Goal: Transaction & Acquisition: Download file/media

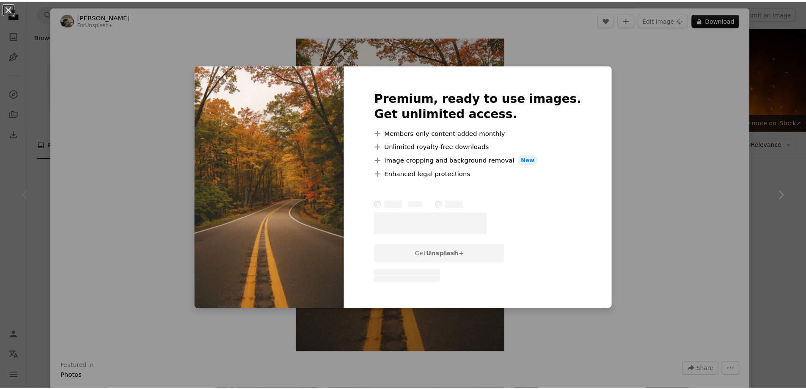
scroll to position [42, 0]
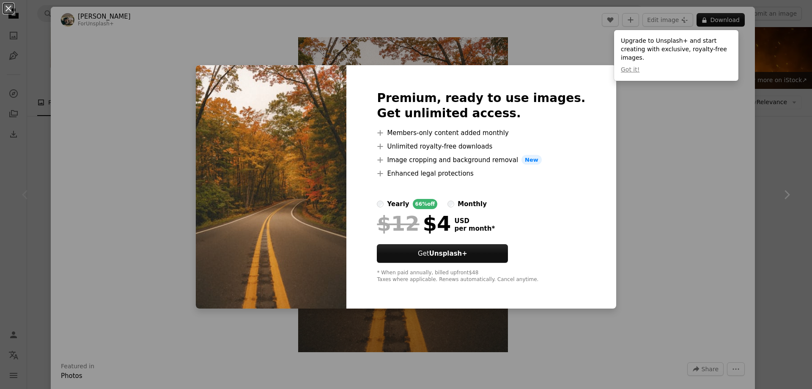
click at [673, 173] on div "An X shape Premium, ready to use images. Get unlimited access. A plus sign Memb…" at bounding box center [406, 194] width 812 height 389
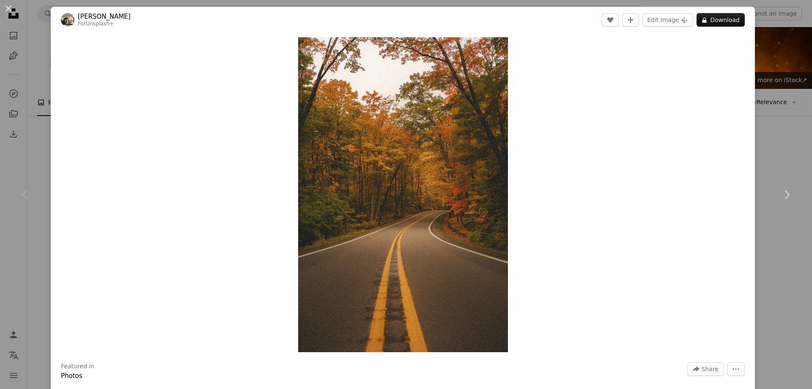
click at [783, 78] on div "An X shape Chevron left Chevron right Hans For Unsplash+ A heart A plus sign Ed…" at bounding box center [406, 194] width 812 height 389
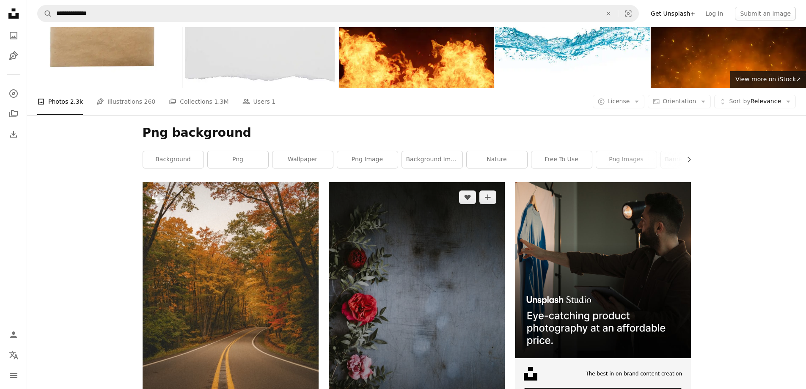
click at [434, 182] on img at bounding box center [417, 314] width 176 height 264
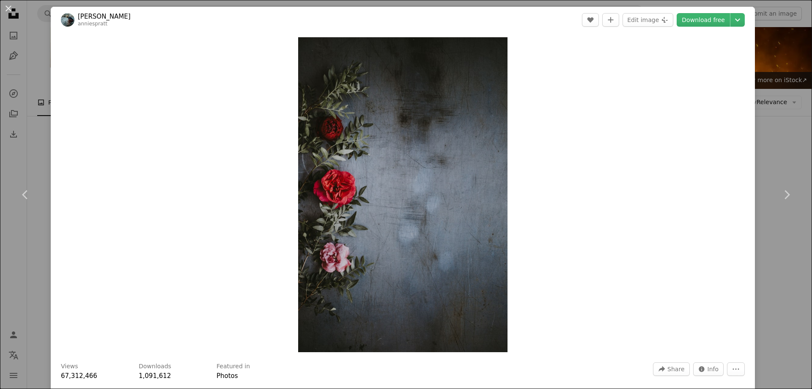
click at [765, 121] on div "An X shape Chevron left Chevron right [PERSON_NAME] anniespratt A heart A plus …" at bounding box center [406, 194] width 812 height 389
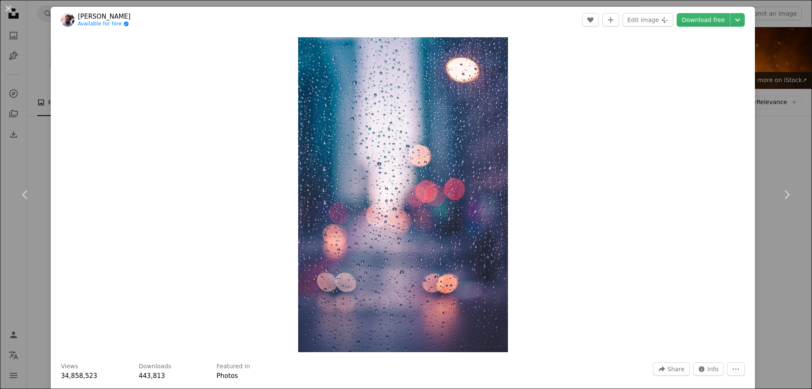
click at [779, 132] on div "An X shape Chevron left Chevron right [PERSON_NAME] Available for hire A checkm…" at bounding box center [406, 194] width 812 height 389
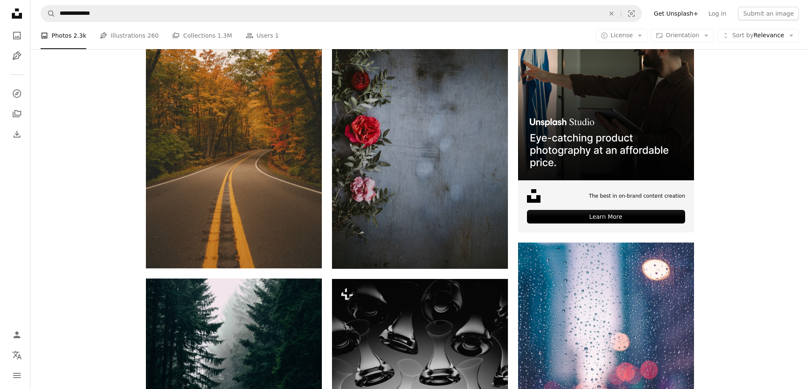
scroll to position [296, 0]
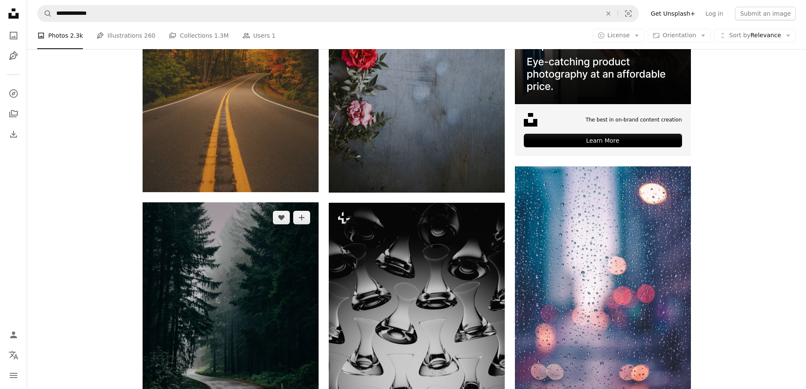
click at [248, 202] on img at bounding box center [231, 334] width 176 height 264
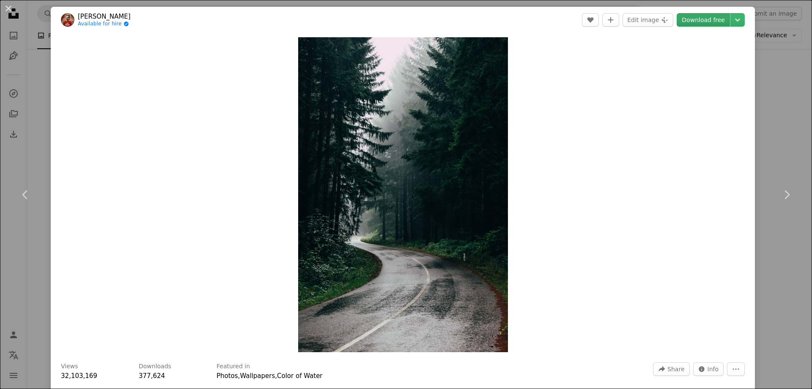
click at [701, 19] on link "Download free" at bounding box center [703, 20] width 53 height 14
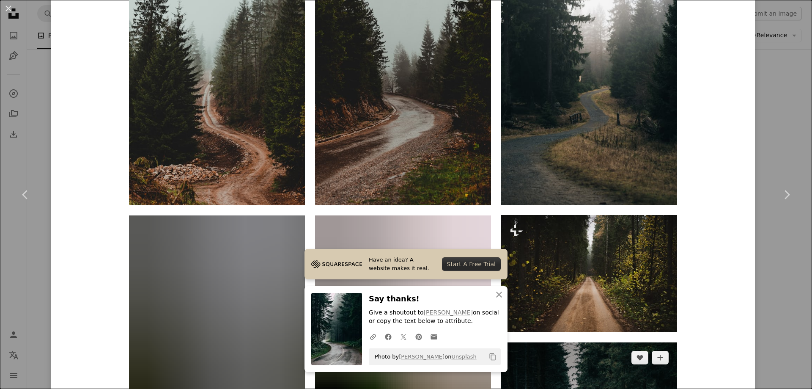
scroll to position [846, 0]
